Goal: Find specific page/section: Find specific page/section

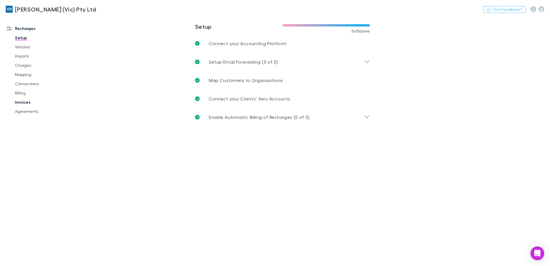
click at [20, 102] on link "Invoices" at bounding box center [43, 101] width 68 height 9
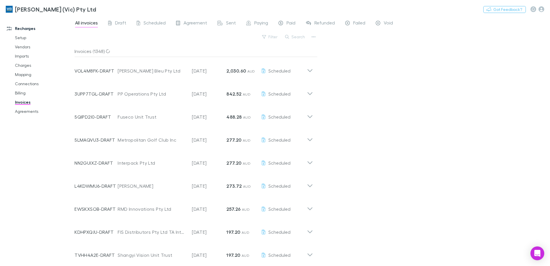
click at [302, 41] on div "Filter Search" at bounding box center [195, 39] width 243 height 13
click at [300, 35] on button "Search" at bounding box center [295, 36] width 26 height 7
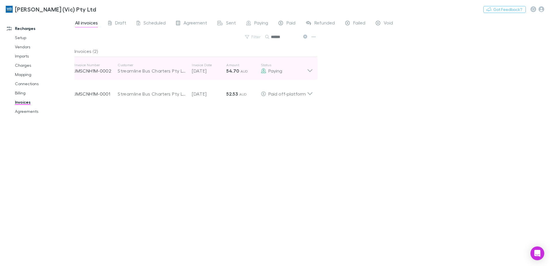
type input "******"
click at [312, 70] on icon at bounding box center [310, 68] width 6 height 11
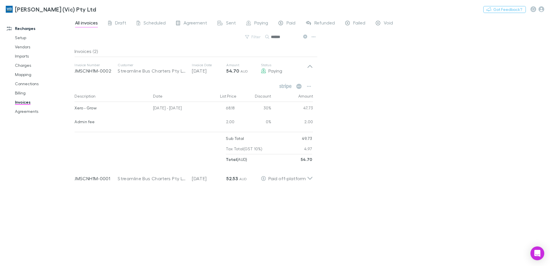
drag, startPoint x: 25, startPoint y: 110, endPoint x: 442, endPoint y: 158, distance: 419.2
click at [26, 110] on link "Agreements" at bounding box center [43, 111] width 68 height 9
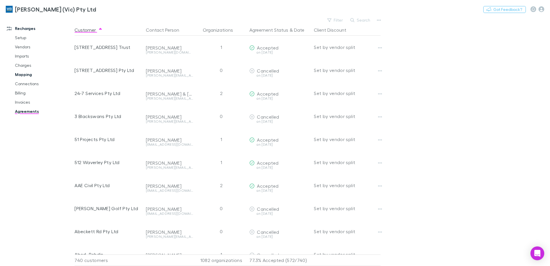
click at [26, 72] on link "Mapping" at bounding box center [43, 74] width 68 height 9
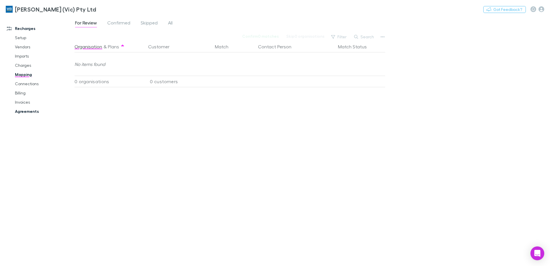
click at [31, 110] on link "Agreements" at bounding box center [43, 111] width 68 height 9
